Goal: Check status: Check status

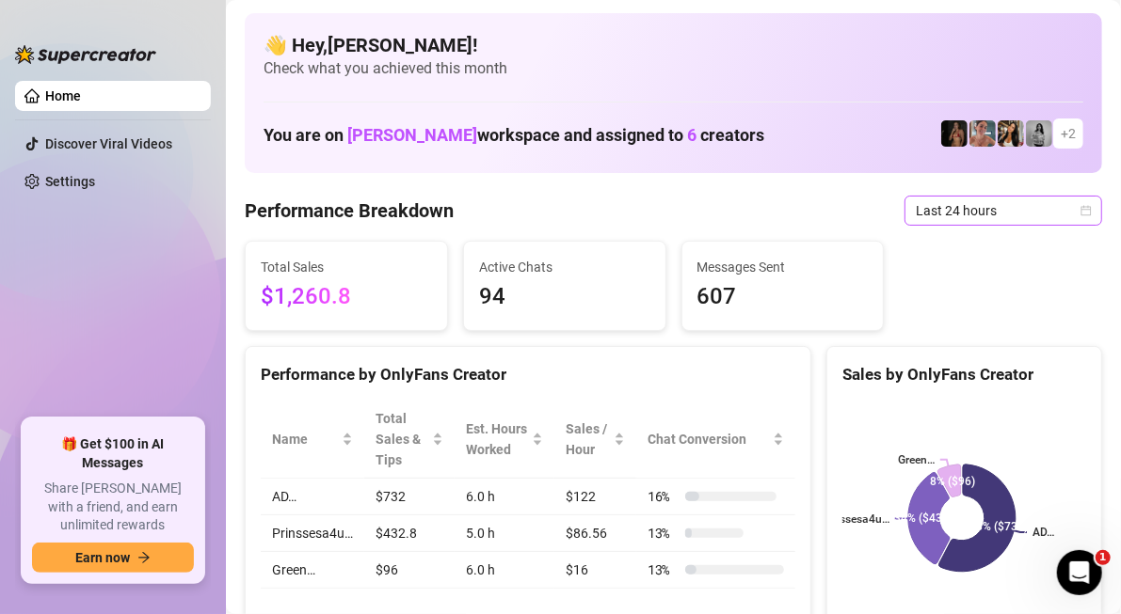
click at [1044, 197] on span "Last 24 hours" at bounding box center [1002, 211] width 175 height 28
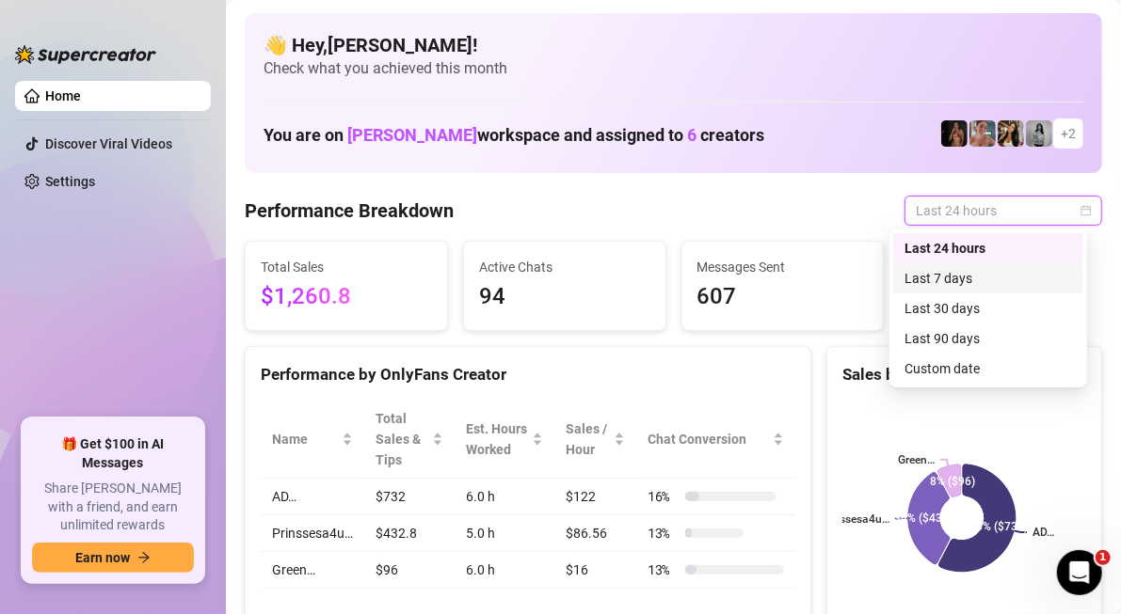
drag, startPoint x: 1000, startPoint y: 278, endPoint x: 1008, endPoint y: 210, distance: 68.2
click at [1001, 278] on div "Last 7 days" at bounding box center [987, 278] width 167 height 21
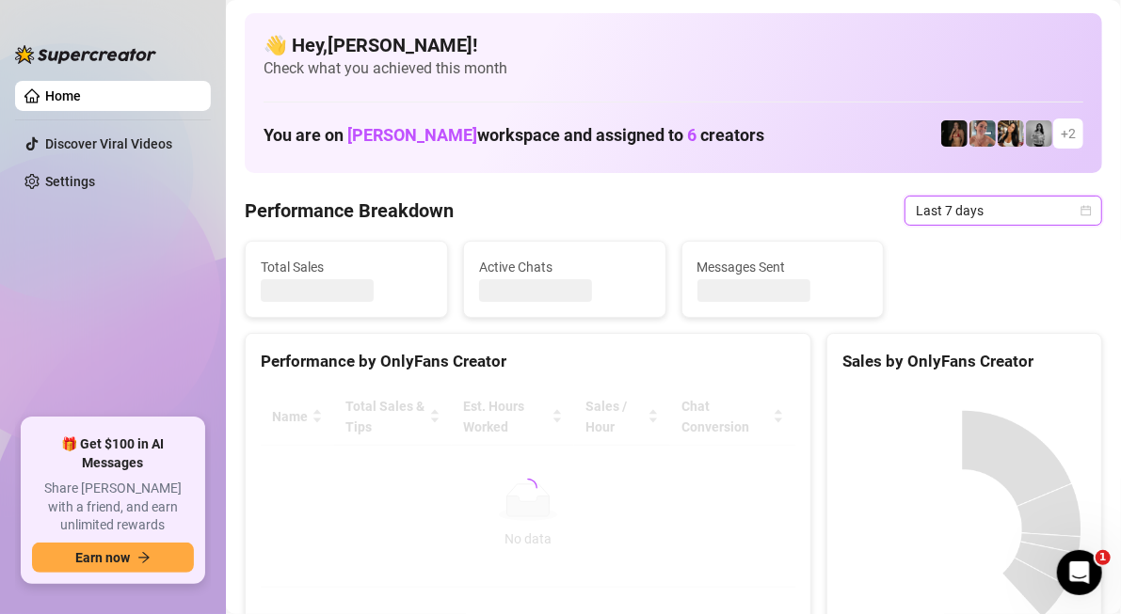
click at [1010, 198] on span "Last 7 days" at bounding box center [1002, 211] width 175 height 28
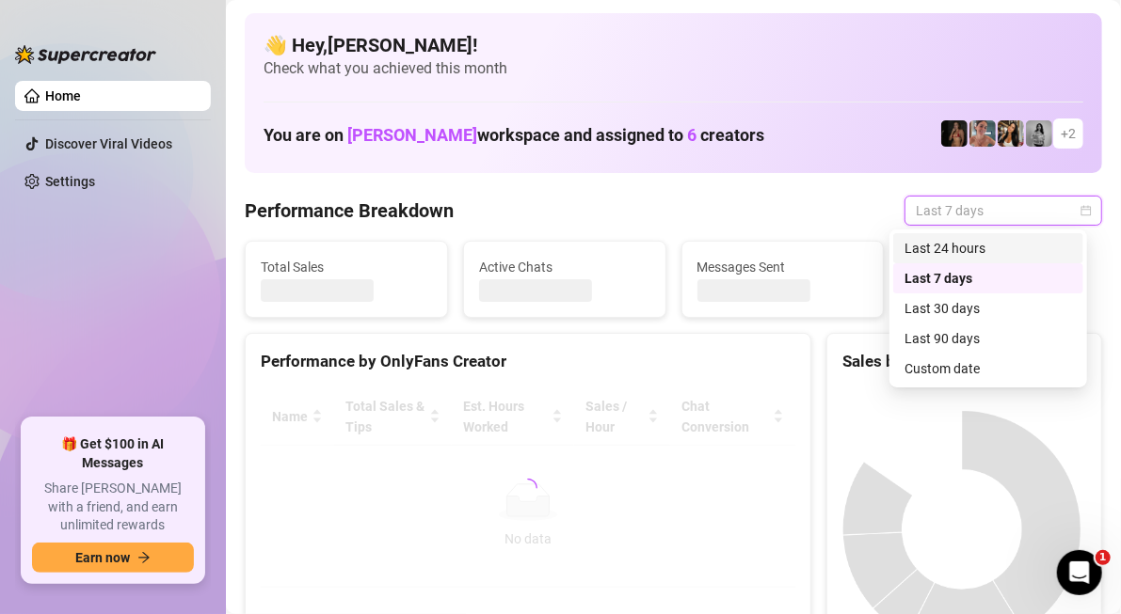
click at [1015, 235] on div "Last 24 hours" at bounding box center [988, 248] width 190 height 30
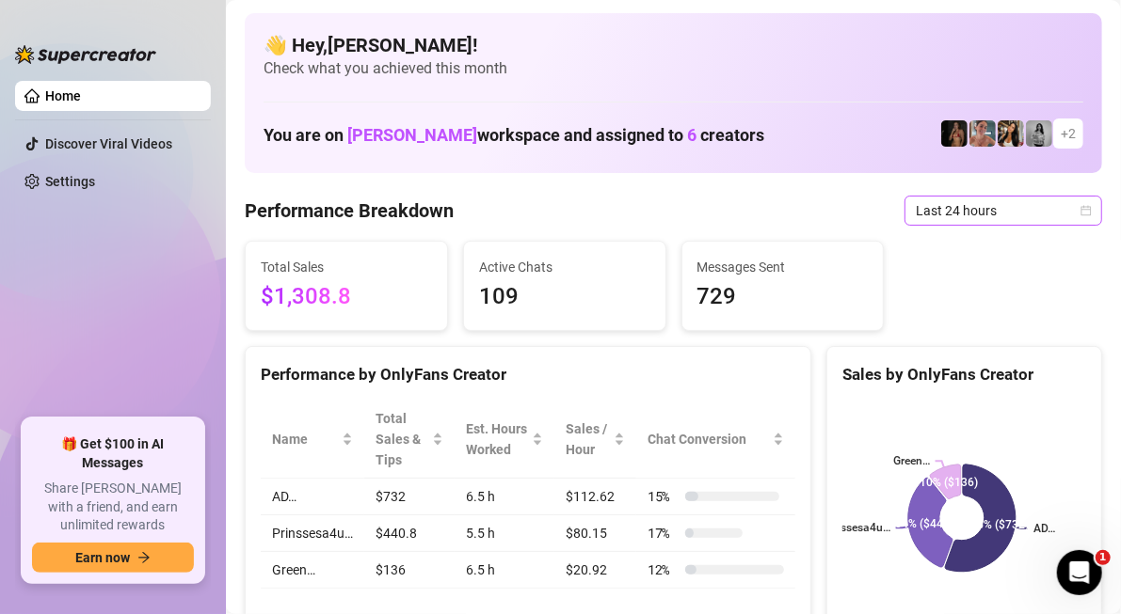
click at [978, 203] on span "Last 24 hours" at bounding box center [1002, 211] width 175 height 28
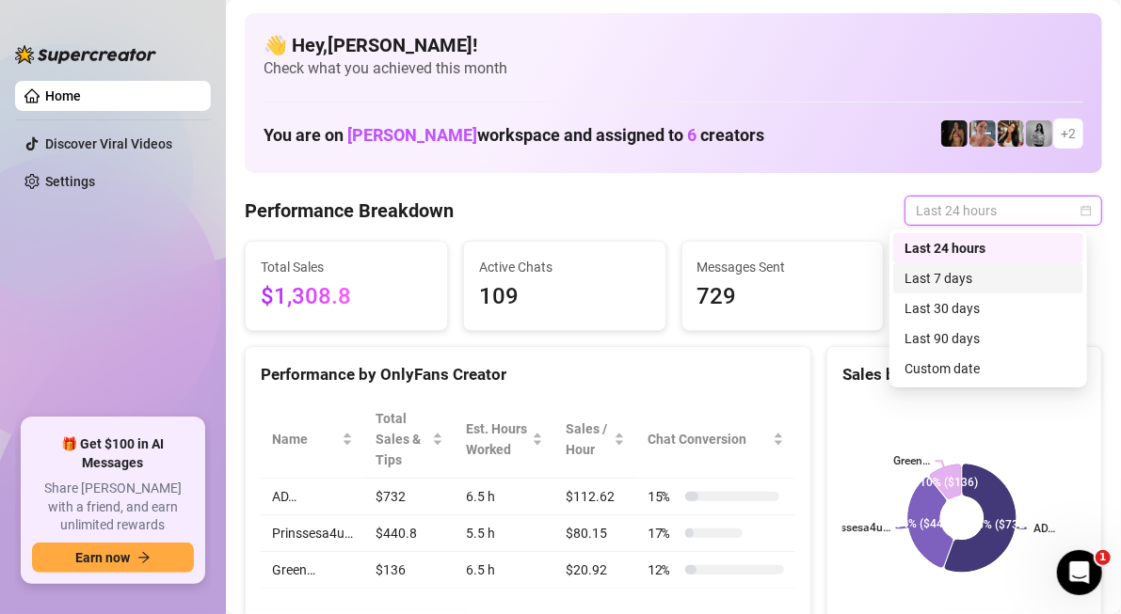
click at [981, 276] on div "Last 7 days" at bounding box center [987, 278] width 167 height 21
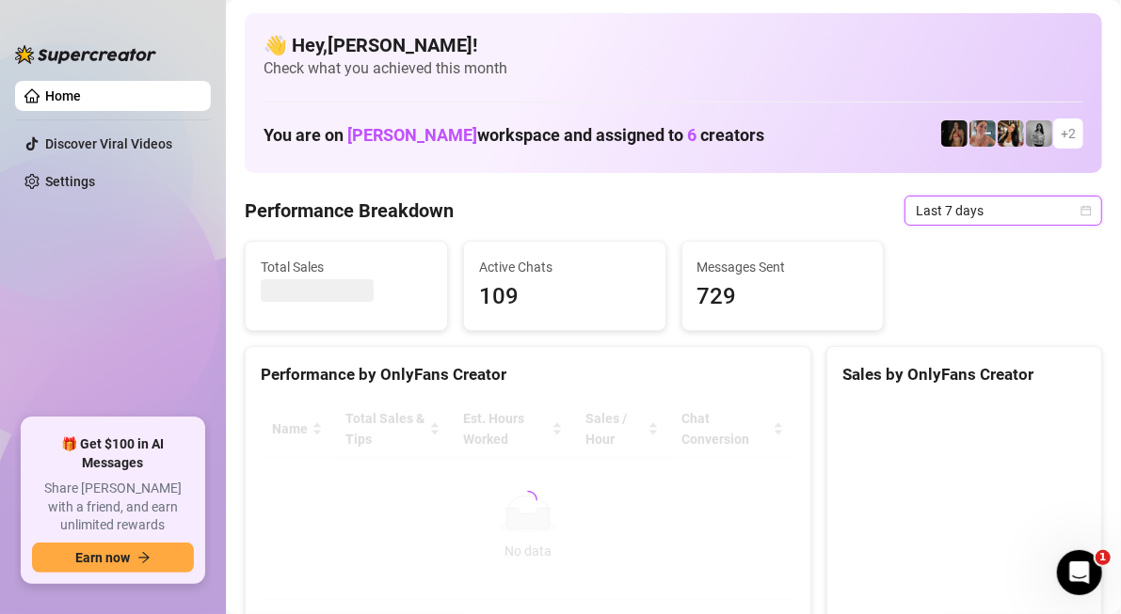
click at [981, 199] on span "Last 7 days" at bounding box center [1002, 211] width 175 height 28
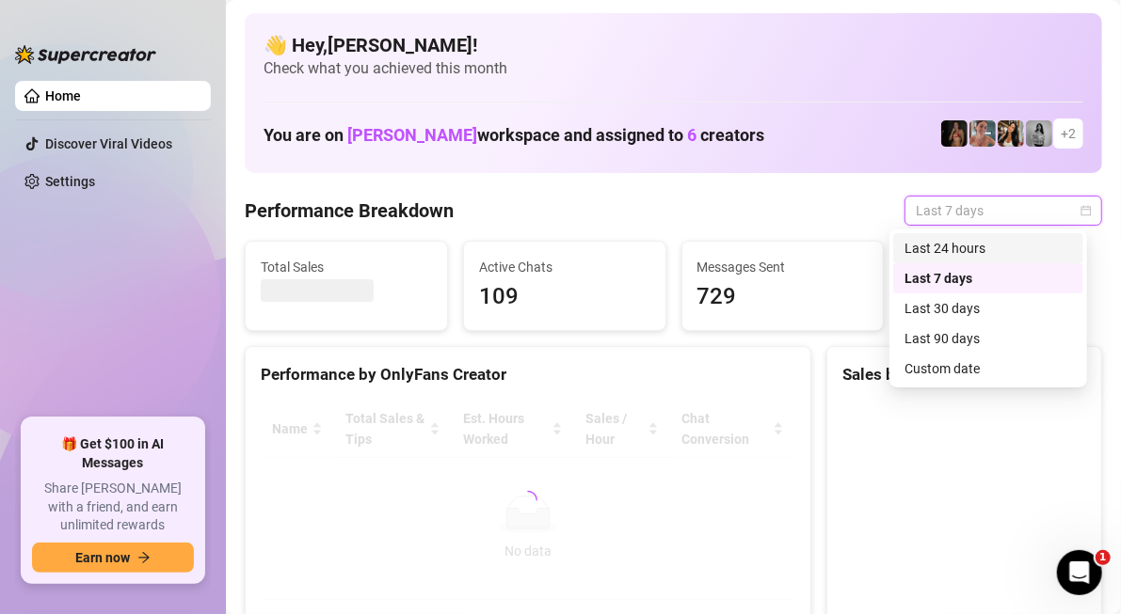
click at [985, 256] on div "Last 24 hours" at bounding box center [987, 248] width 167 height 21
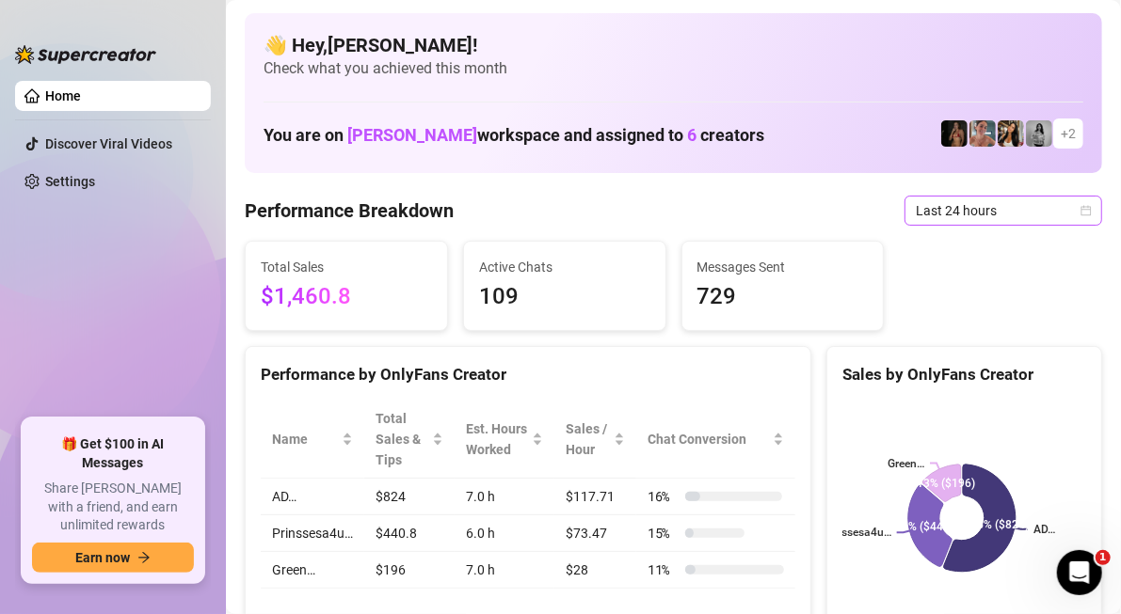
click at [1060, 216] on span "Last 24 hours" at bounding box center [1002, 211] width 175 height 28
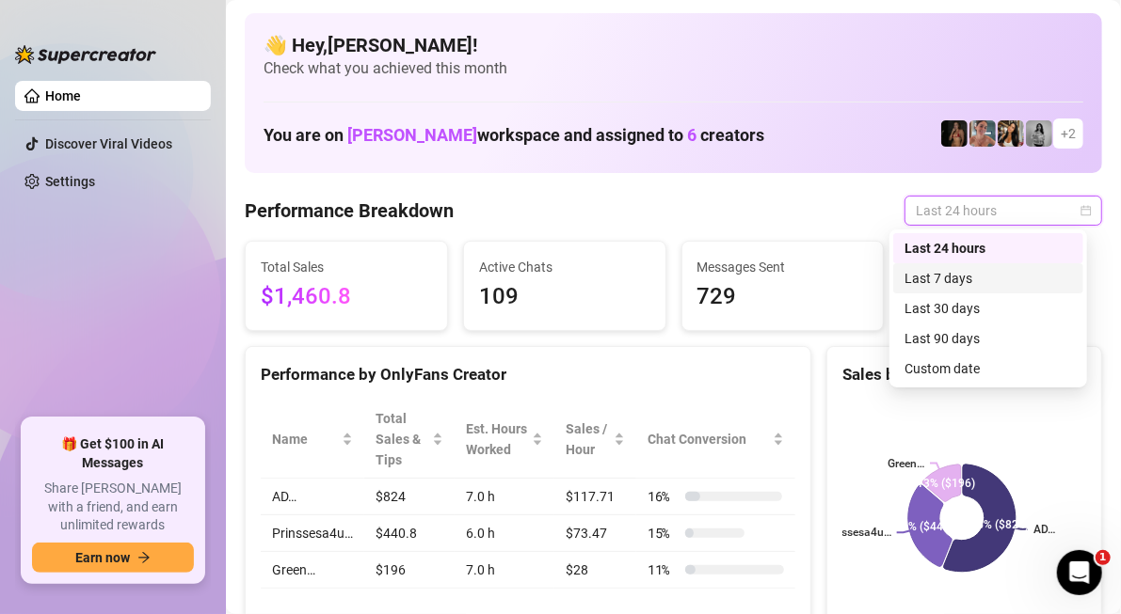
click at [1010, 275] on div "Last 7 days" at bounding box center [987, 278] width 167 height 21
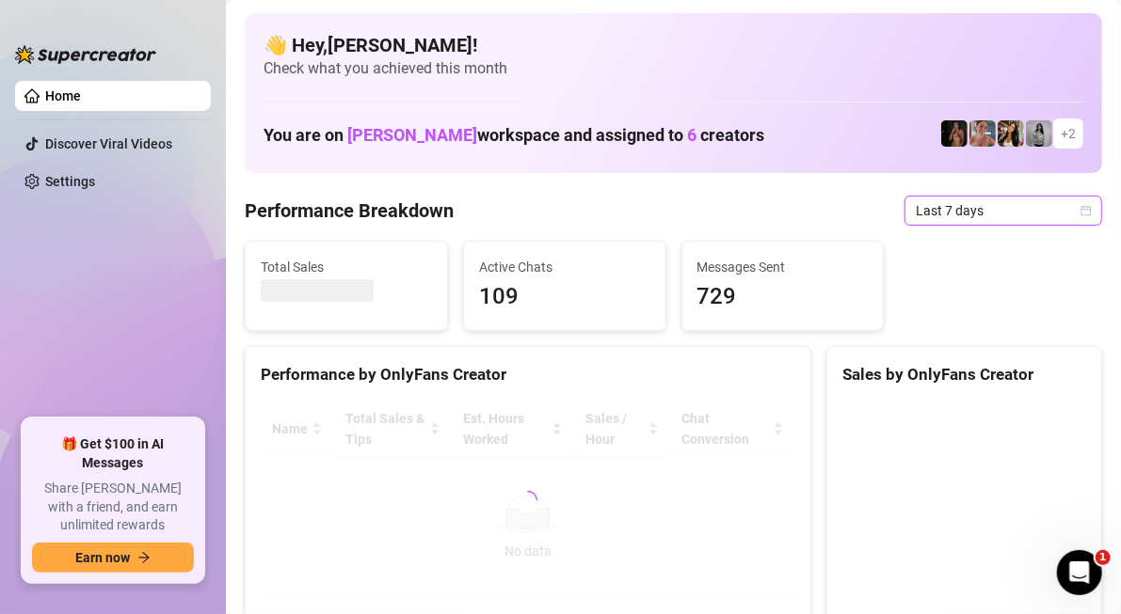
click at [1003, 213] on span "Last 7 days" at bounding box center [1002, 211] width 175 height 28
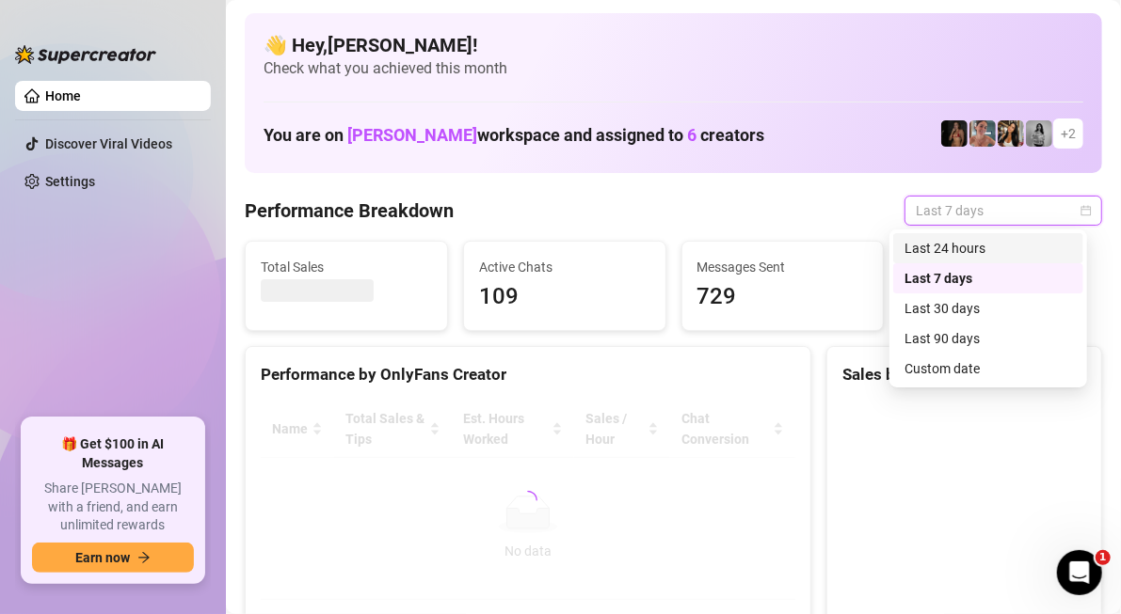
click at [994, 242] on div "Last 24 hours" at bounding box center [987, 248] width 167 height 21
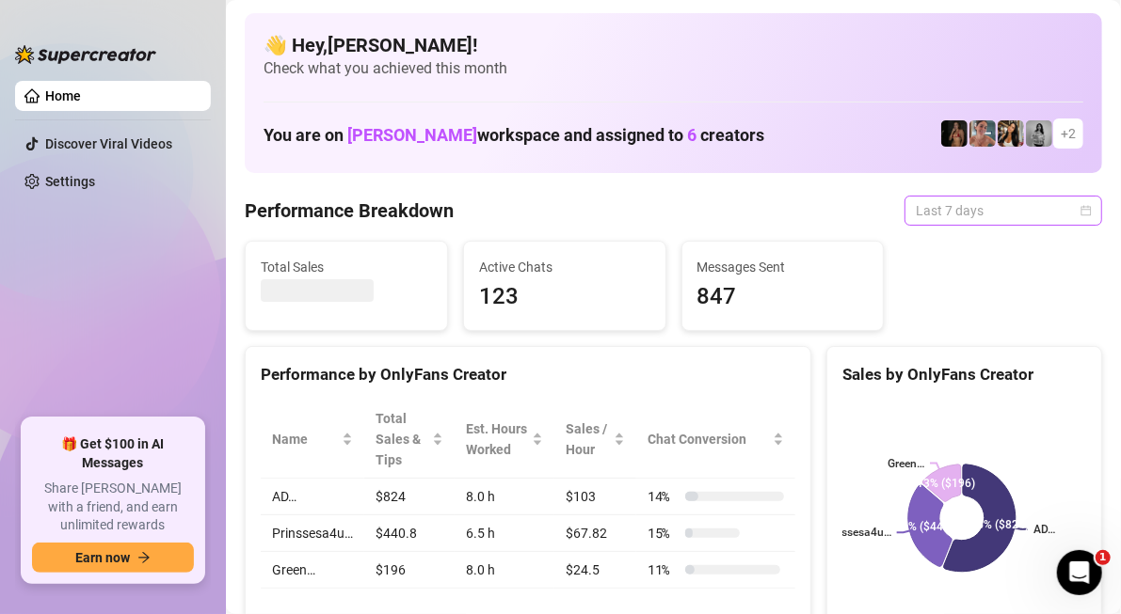
click at [919, 224] on span "Last 7 days" at bounding box center [1002, 211] width 175 height 28
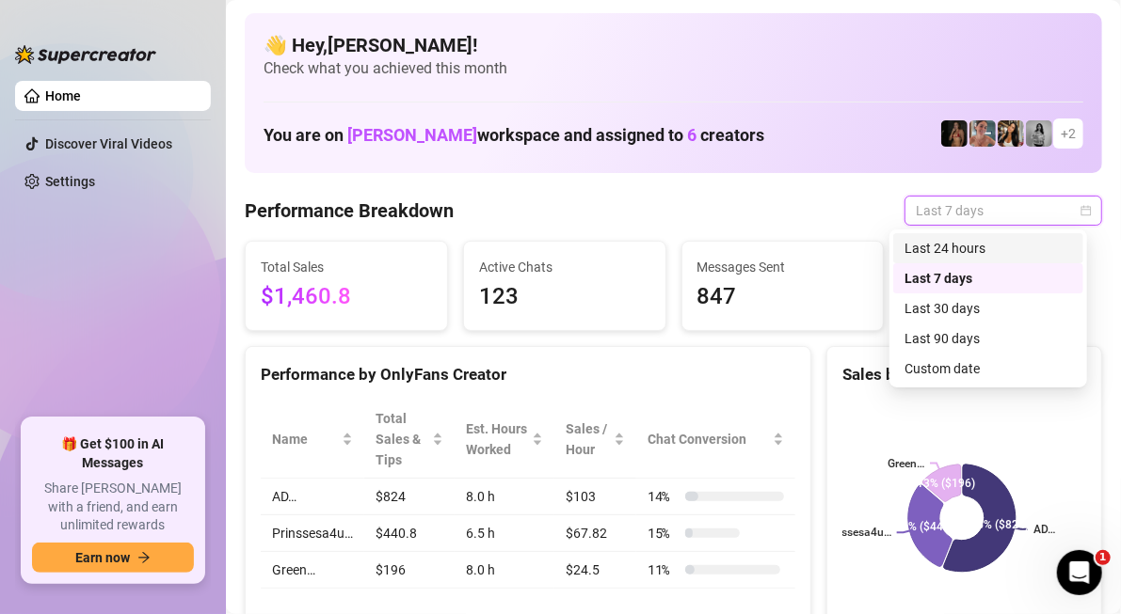
click at [929, 252] on div "Last 24 hours" at bounding box center [987, 248] width 167 height 21
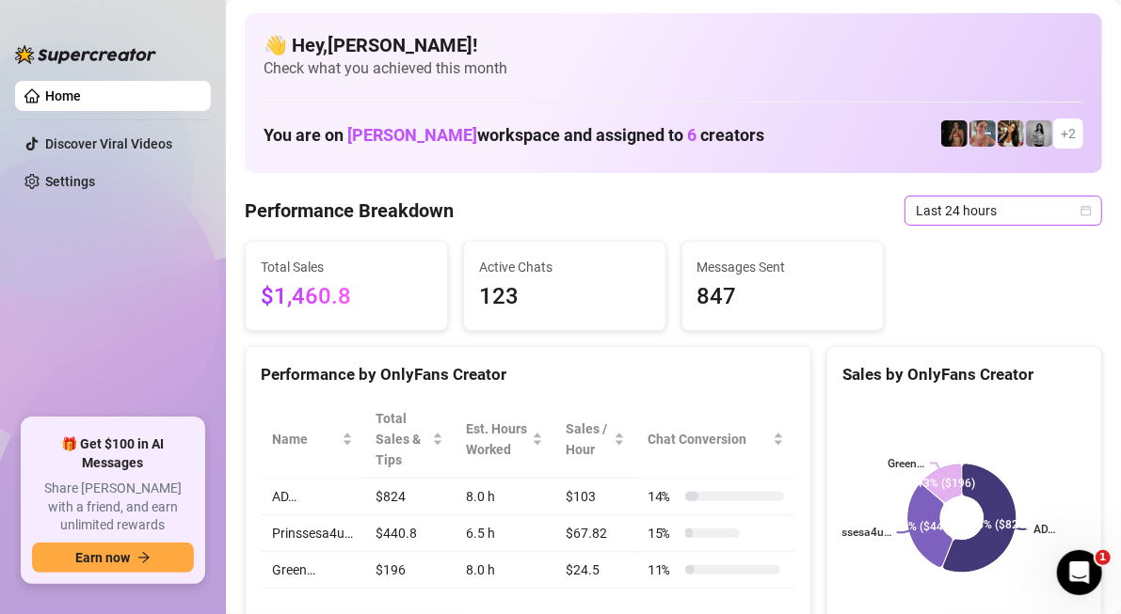
click at [959, 214] on span "Last 24 hours" at bounding box center [1002, 211] width 175 height 28
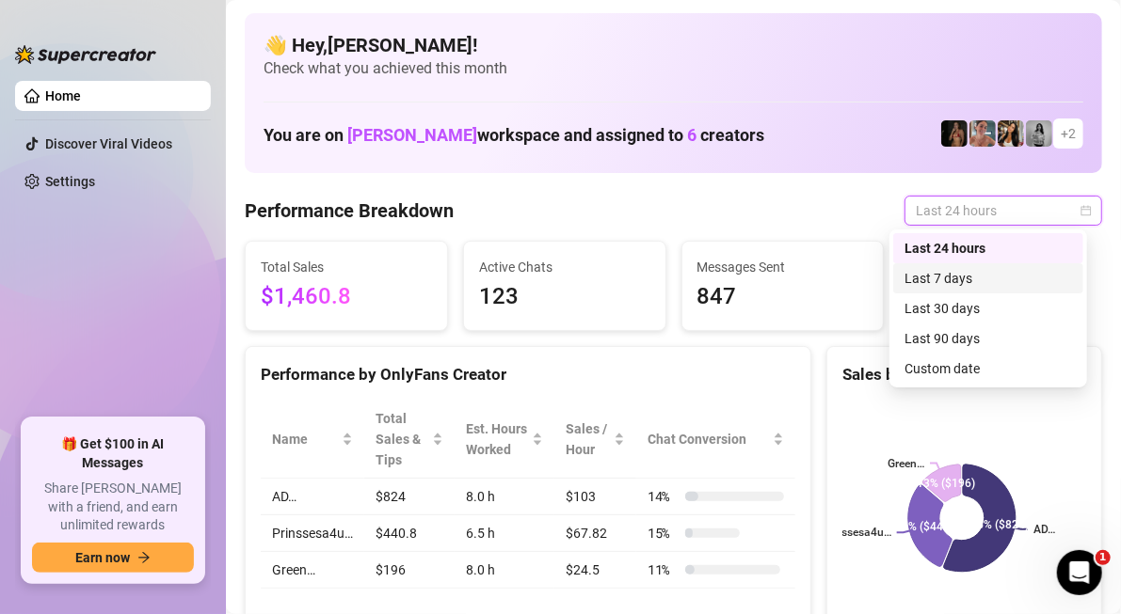
click at [957, 270] on div "Last 7 days" at bounding box center [987, 278] width 167 height 21
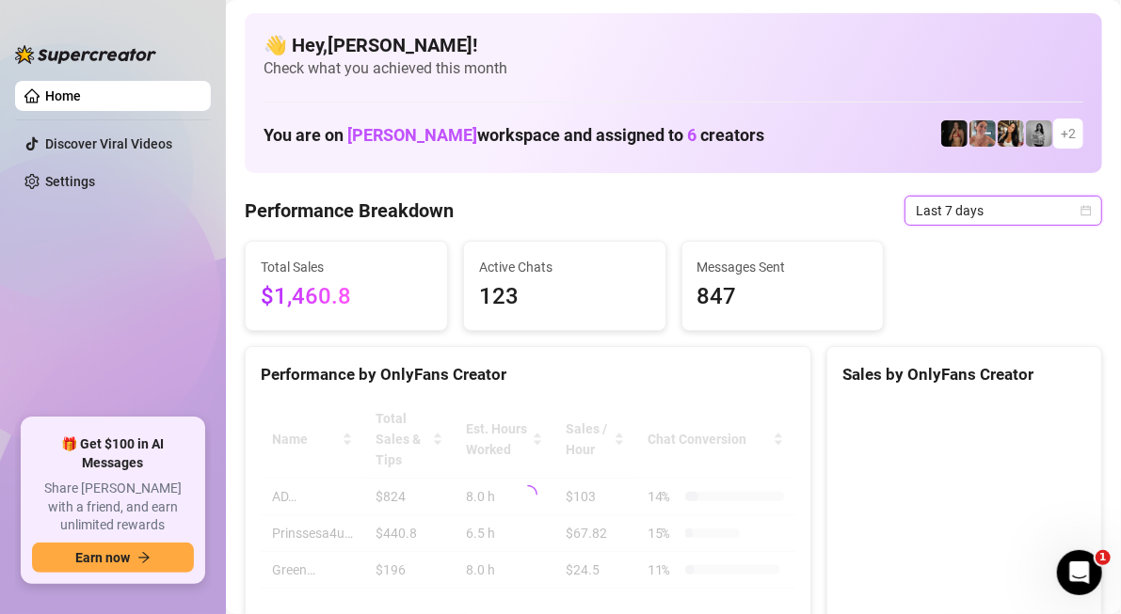
click at [974, 204] on span "Last 7 days" at bounding box center [1002, 211] width 175 height 28
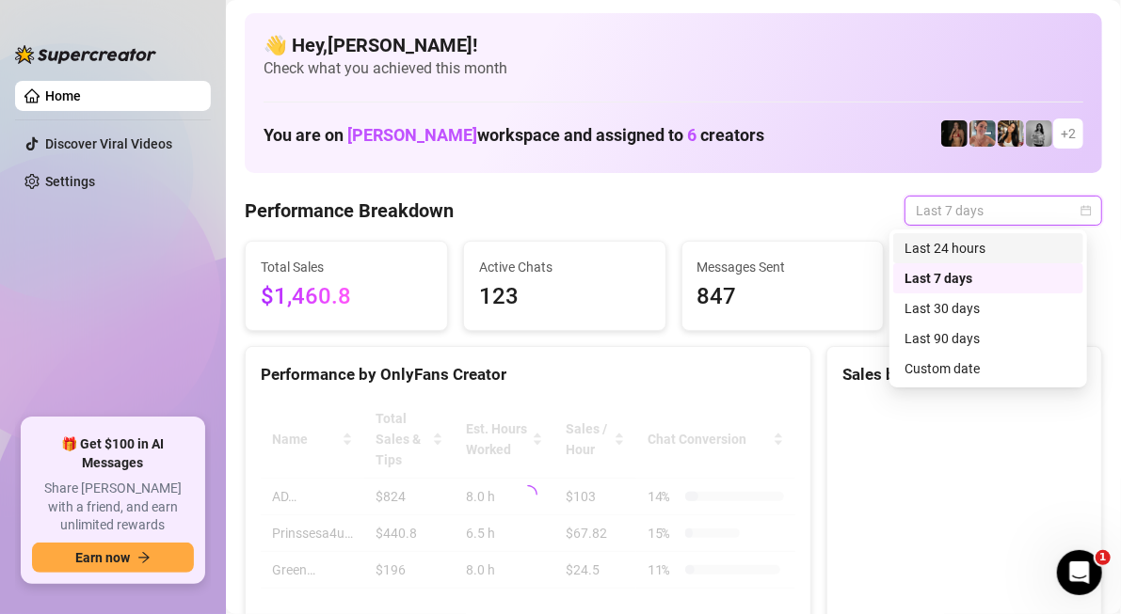
click at [966, 245] on div "Last 24 hours" at bounding box center [987, 248] width 167 height 21
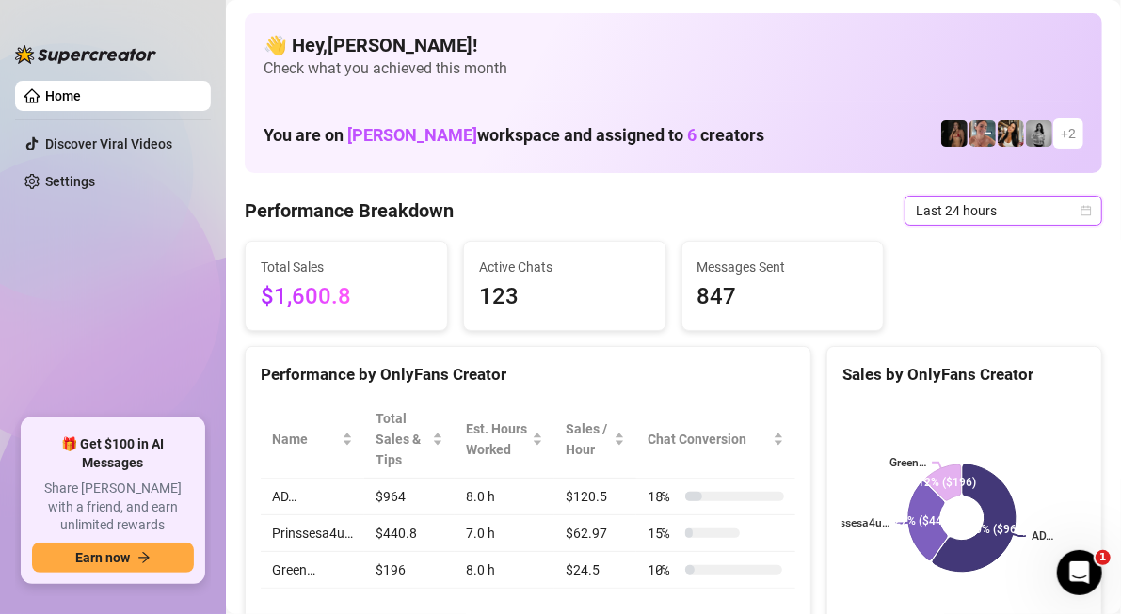
scroll to position [94, 0]
